Goal: Information Seeking & Learning: Find specific fact

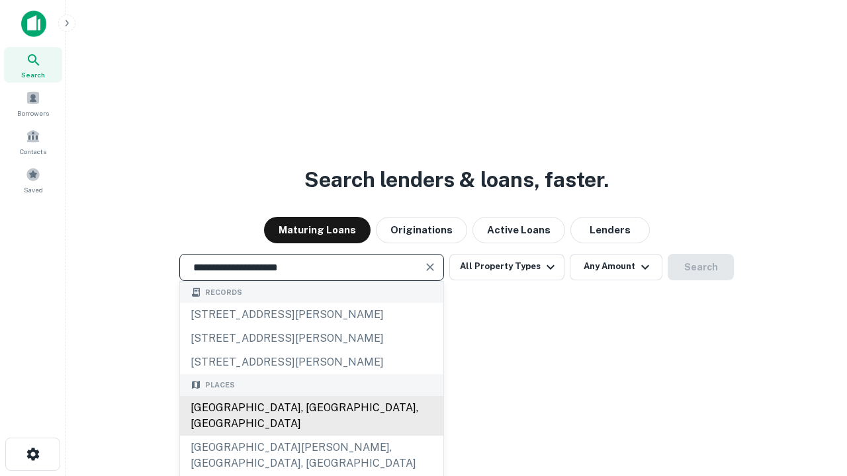
click at [311, 436] on div "[GEOGRAPHIC_DATA], [GEOGRAPHIC_DATA], [GEOGRAPHIC_DATA]" at bounding box center [311, 416] width 263 height 40
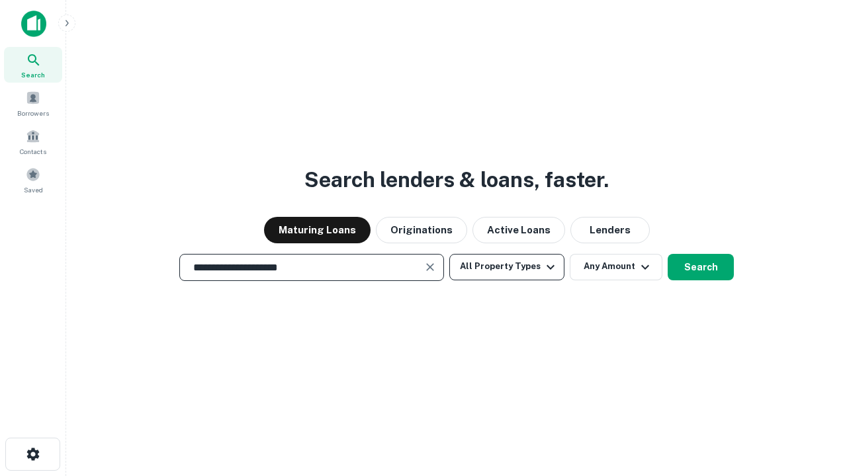
type input "**********"
click at [507, 267] on button "All Property Types" at bounding box center [506, 267] width 115 height 26
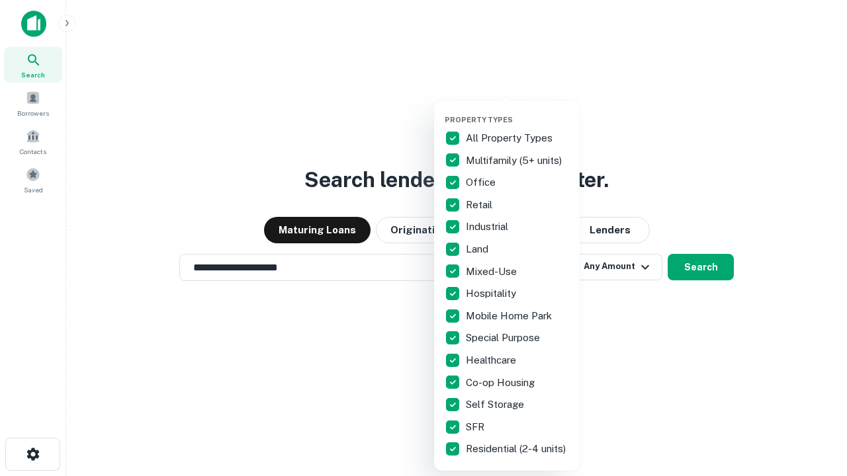
click at [517, 111] on button "button" at bounding box center [518, 111] width 146 height 1
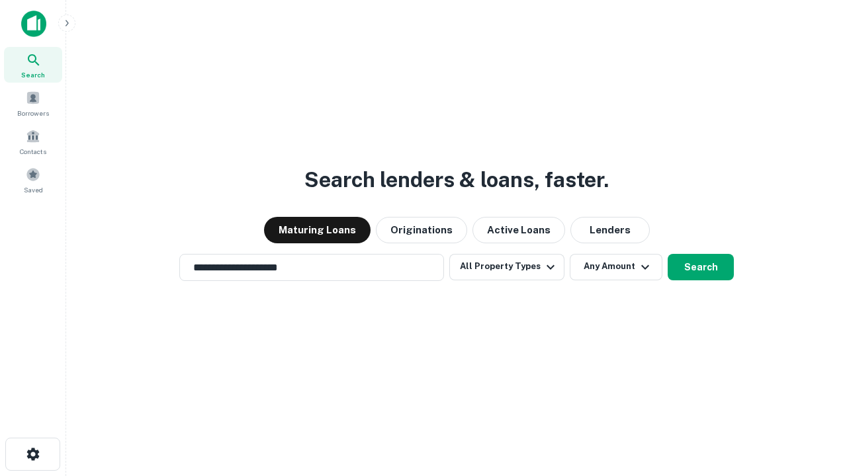
scroll to position [21, 0]
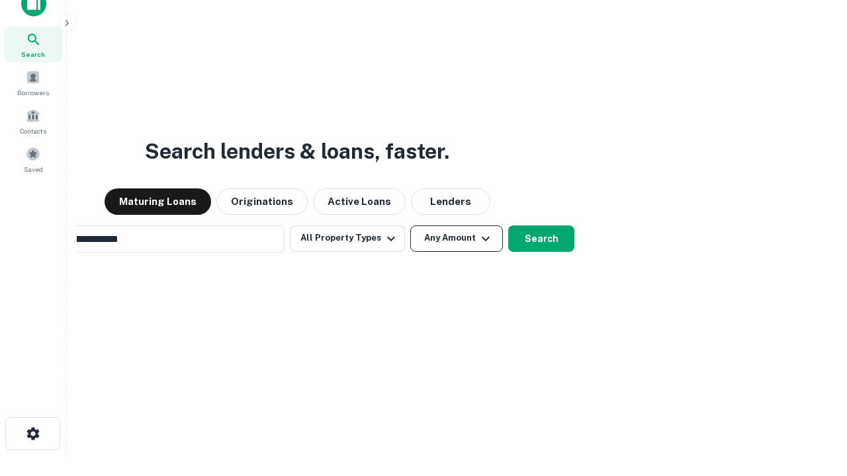
click at [410, 226] on button "Any Amount" at bounding box center [456, 239] width 93 height 26
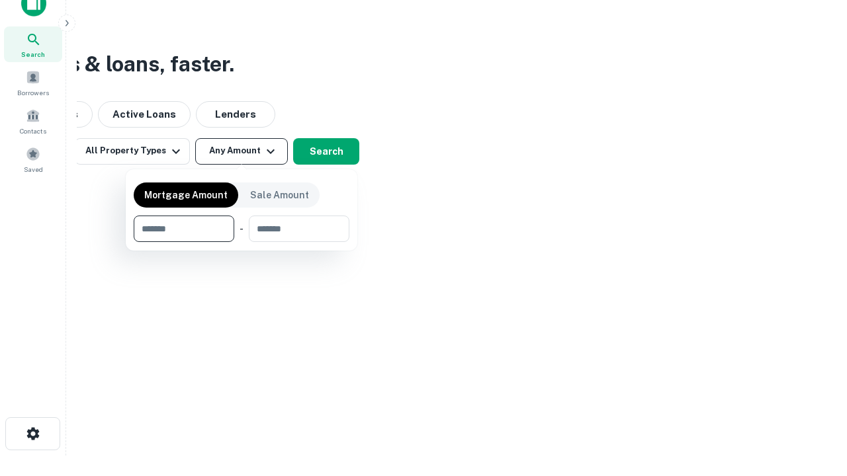
scroll to position [21, 0]
type input "*******"
click at [242, 242] on button "button" at bounding box center [242, 242] width 216 height 1
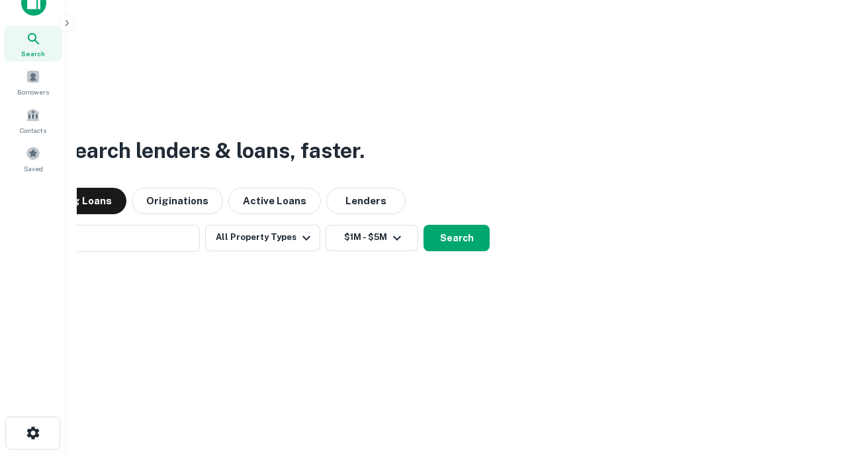
scroll to position [21, 0]
click at [423, 226] on button "Search" at bounding box center [456, 239] width 66 height 26
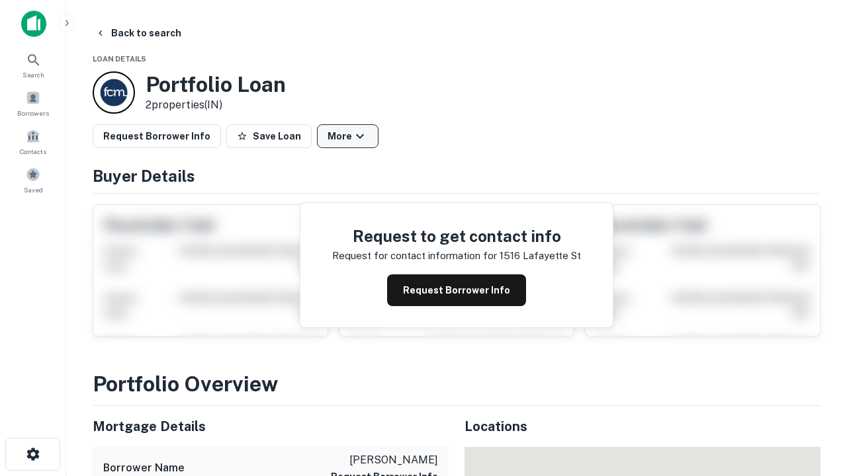
click at [347, 136] on button "More" at bounding box center [348, 136] width 62 height 24
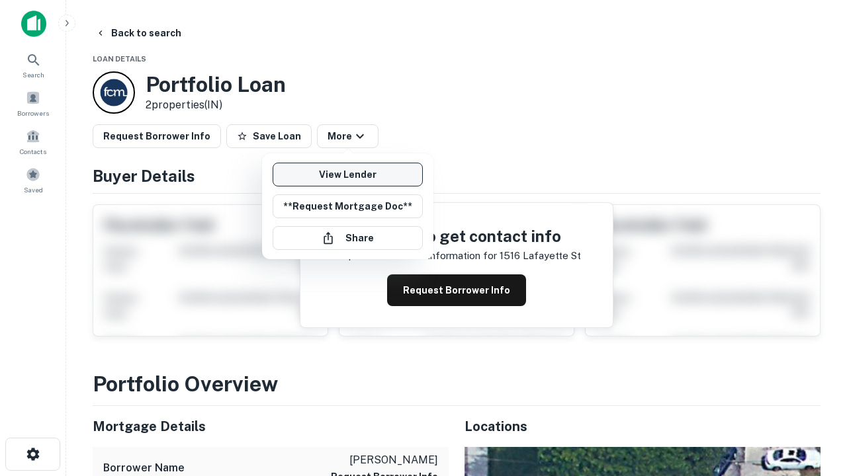
click at [347, 175] on link "View Lender" at bounding box center [348, 175] width 150 height 24
